Goal: Transaction & Acquisition: Purchase product/service

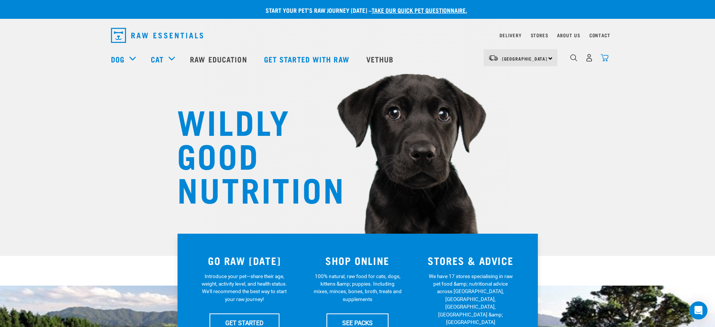
click at [608, 59] on img "dropdown navigation" at bounding box center [605, 58] width 8 height 8
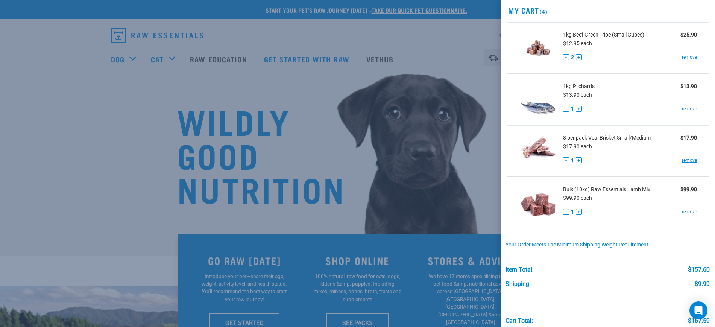
scroll to position [61, 0]
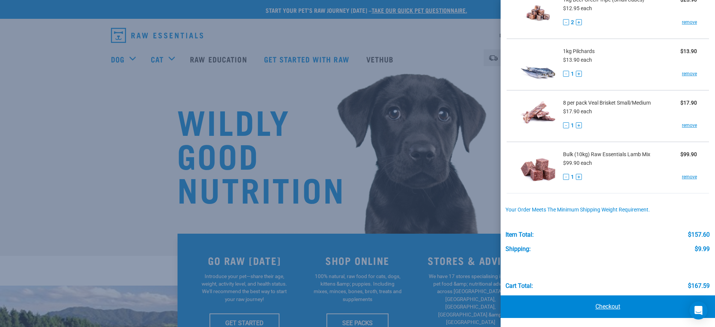
click at [602, 308] on link "Checkout" at bounding box center [608, 306] width 214 height 23
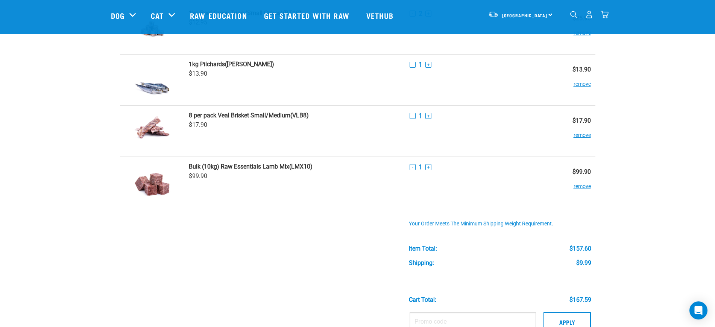
scroll to position [235, 0]
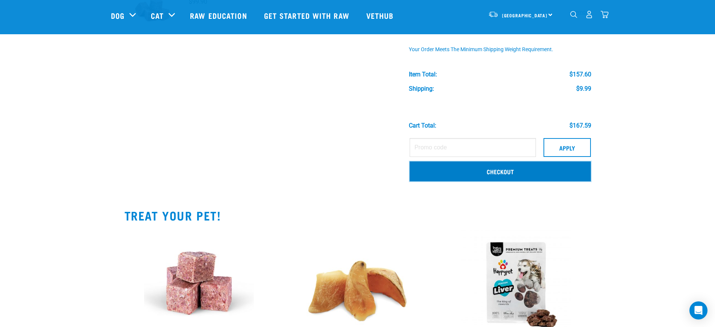
click at [466, 171] on link "Checkout" at bounding box center [500, 171] width 181 height 20
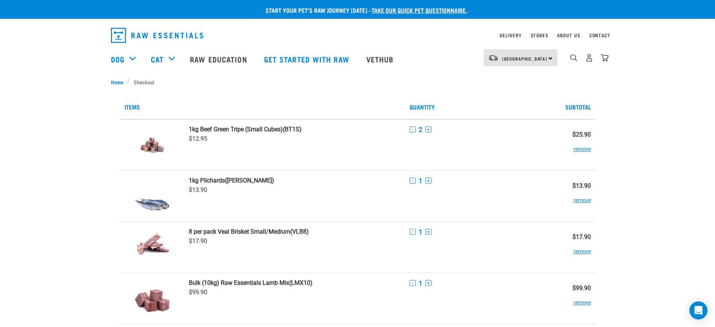
scroll to position [41, 0]
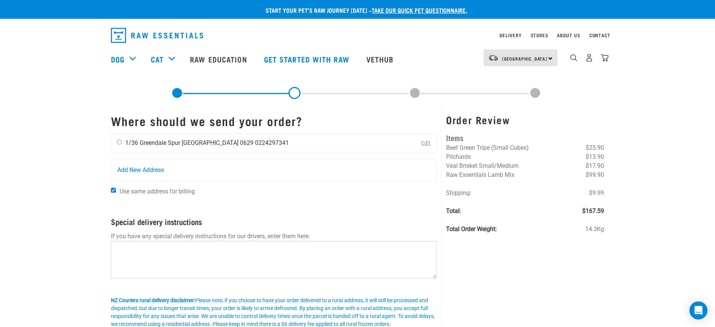
click at [115, 142] on div "Ayla Crosby 1/36 Greendale Spur Auckland 0629 0224297341" at bounding box center [202, 143] width 183 height 19
click at [119, 141] on input "radio" at bounding box center [119, 142] width 5 height 5
radio input "true"
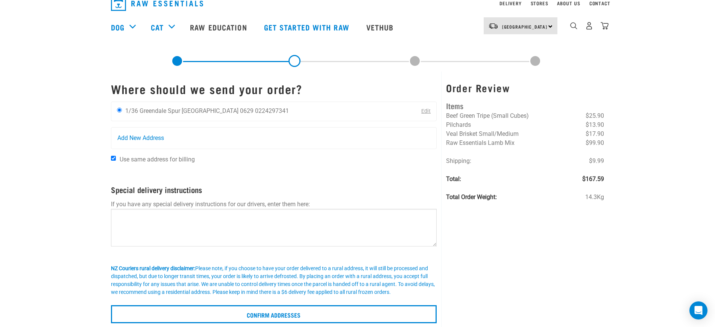
scroll to position [94, 0]
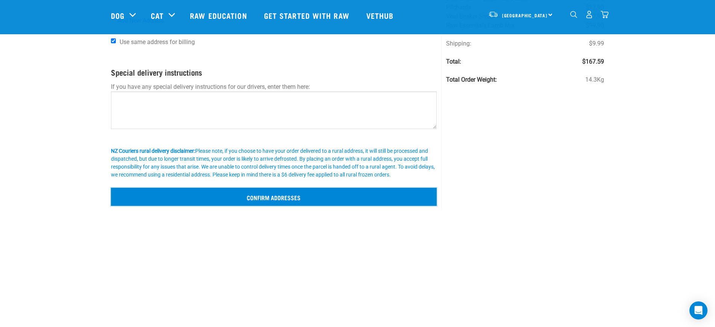
click at [216, 194] on input "Confirm addresses" at bounding box center [274, 197] width 326 height 18
